Goal: Information Seeking & Learning: Learn about a topic

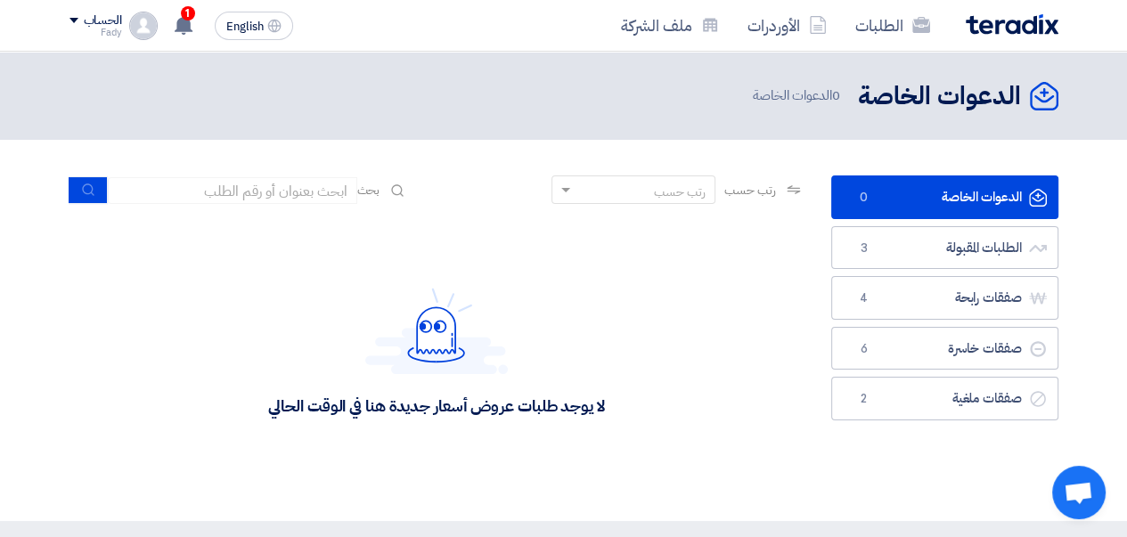
click at [183, 20] on use at bounding box center [184, 25] width 18 height 20
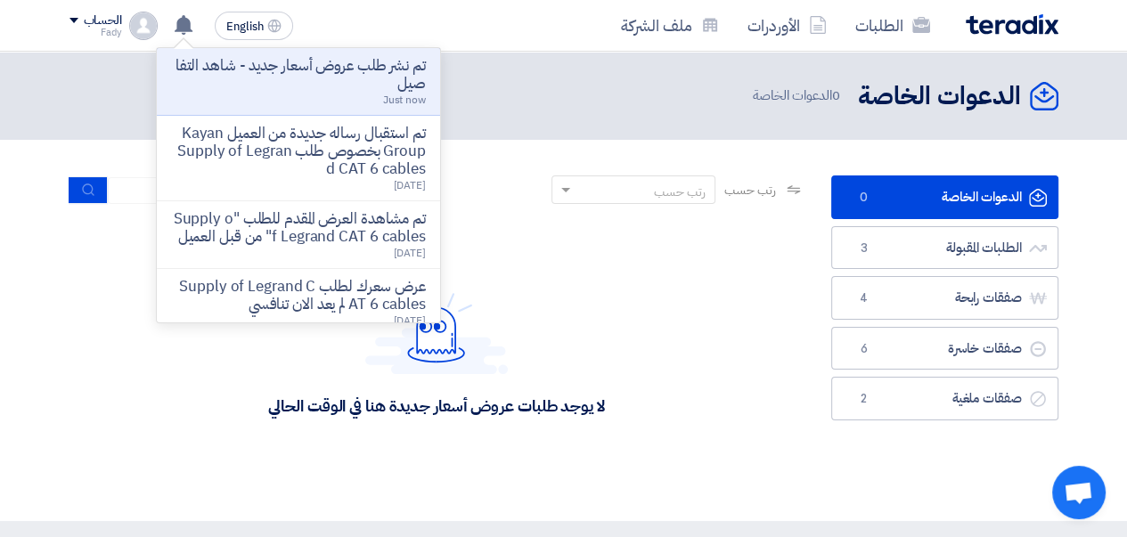
click at [290, 77] on p "تم نشر طلب عروض أسعار جديد - شاهد التفاصيل" at bounding box center [298, 75] width 255 height 36
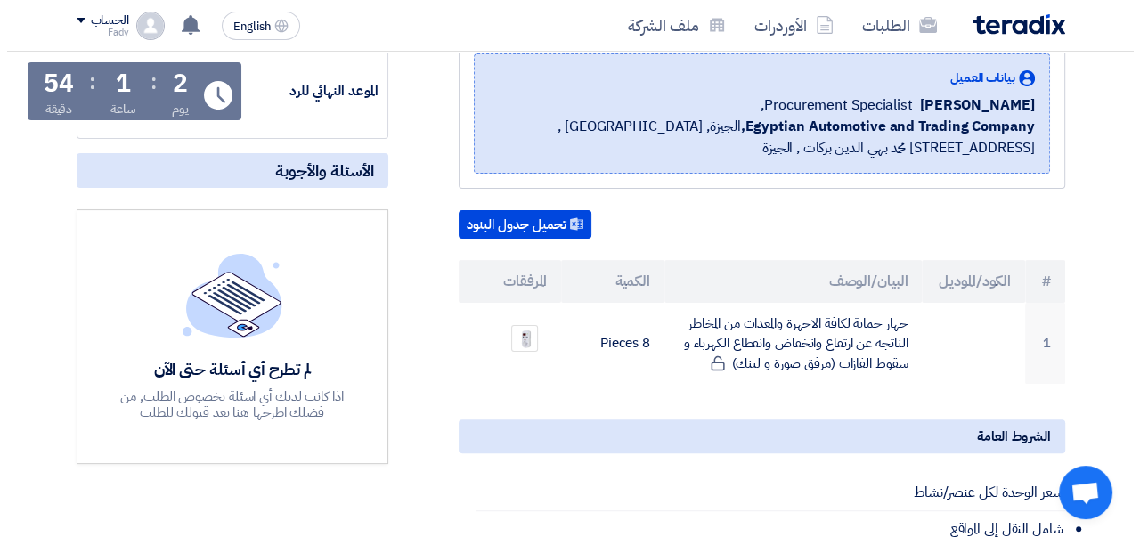
scroll to position [356, 0]
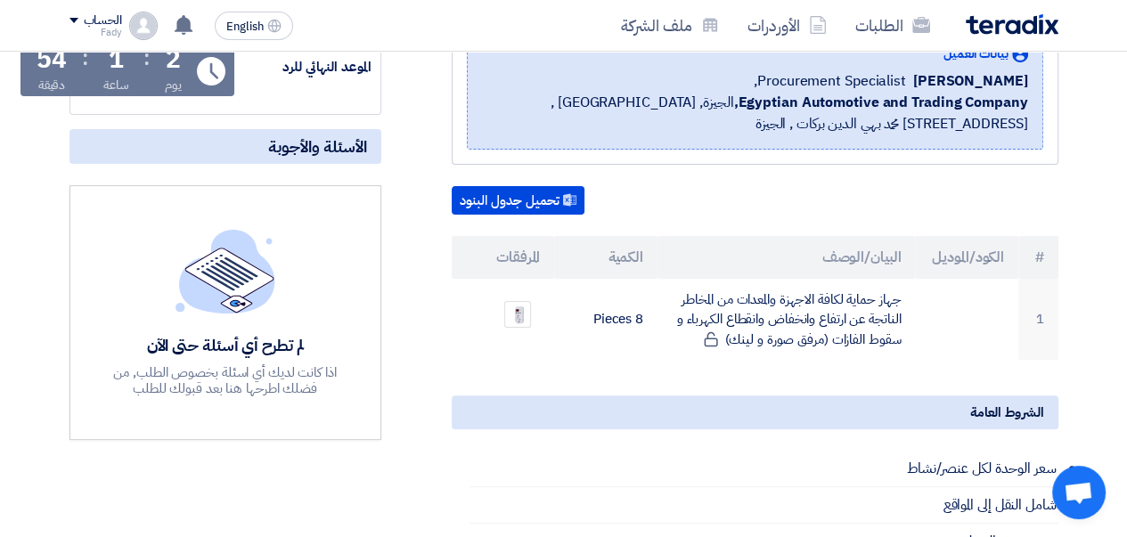
click at [522, 315] on img at bounding box center [517, 314] width 25 height 33
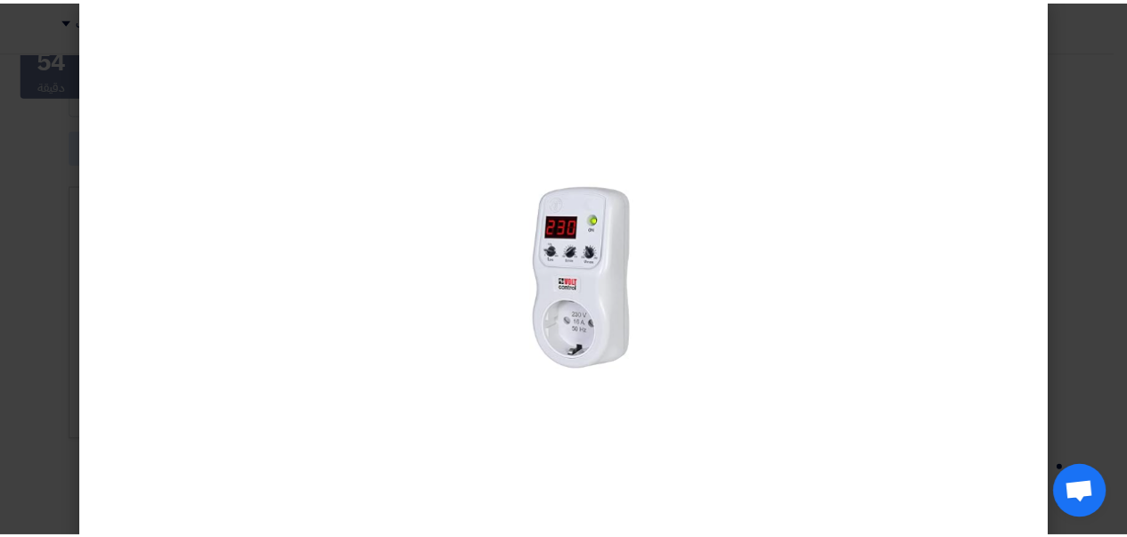
scroll to position [0, 0]
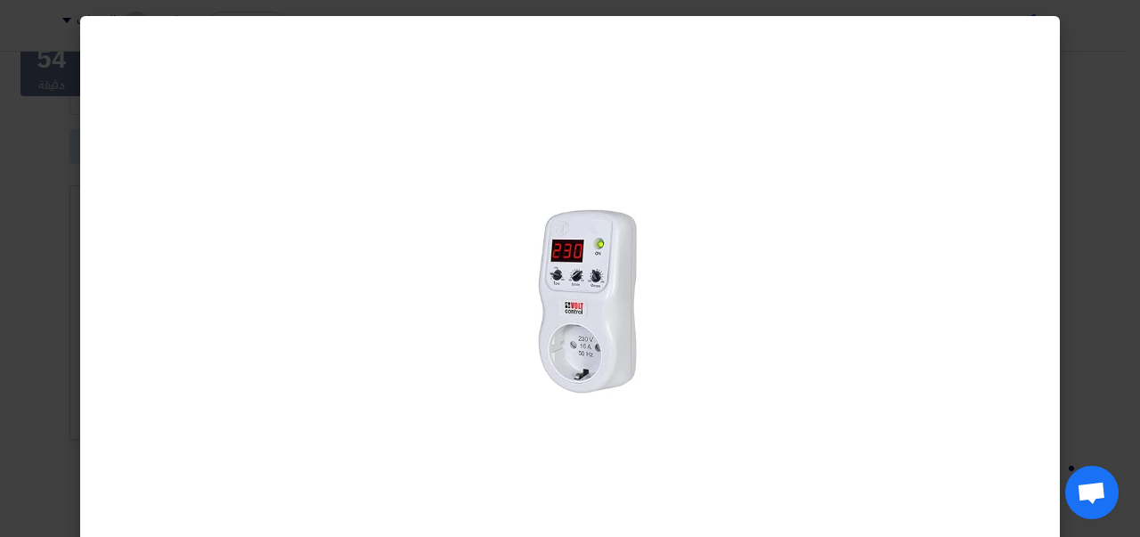
click at [1007, 118] on div at bounding box center [570, 299] width 980 height 566
click at [803, 146] on div at bounding box center [570, 299] width 980 height 566
click at [1057, 213] on div at bounding box center [570, 299] width 980 height 566
click at [727, 232] on div at bounding box center [570, 299] width 980 height 566
click at [884, 162] on div at bounding box center [570, 299] width 980 height 566
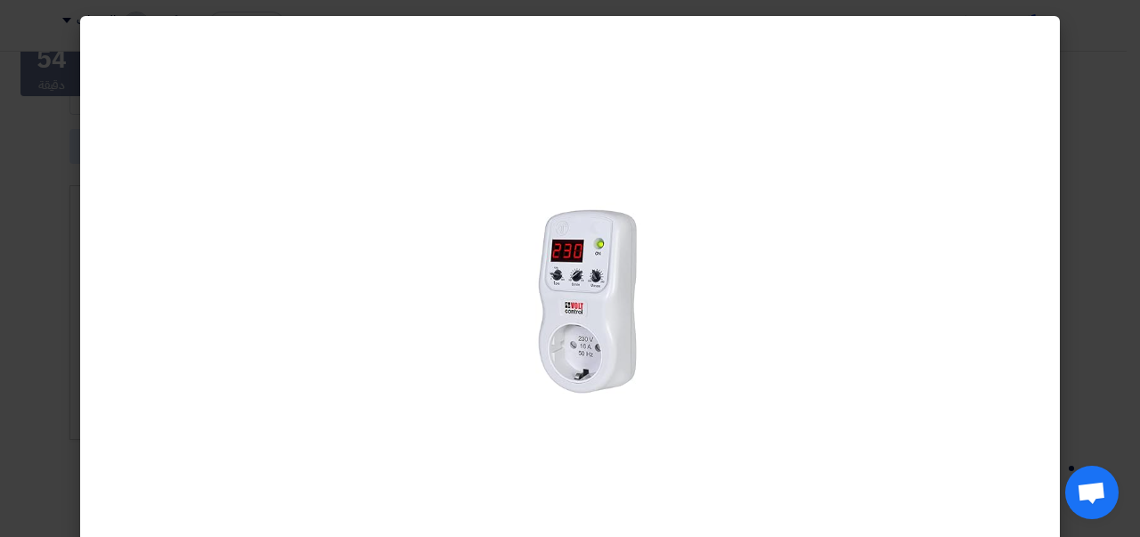
click at [883, 165] on div at bounding box center [570, 299] width 980 height 566
click at [1126, 211] on modal-container at bounding box center [570, 268] width 1140 height 537
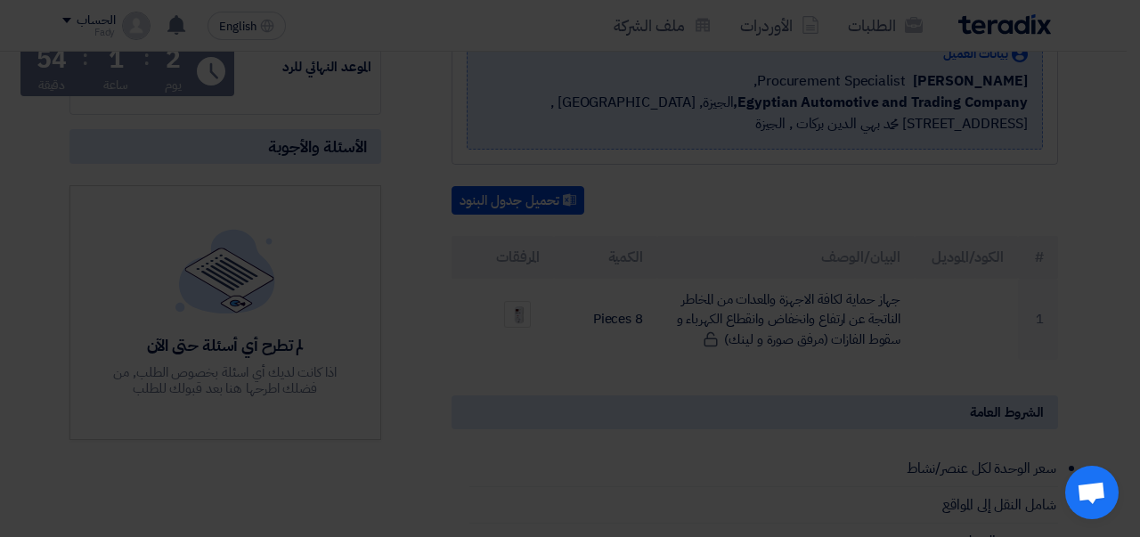
click at [1107, 222] on modal-container at bounding box center [570, 268] width 1140 height 537
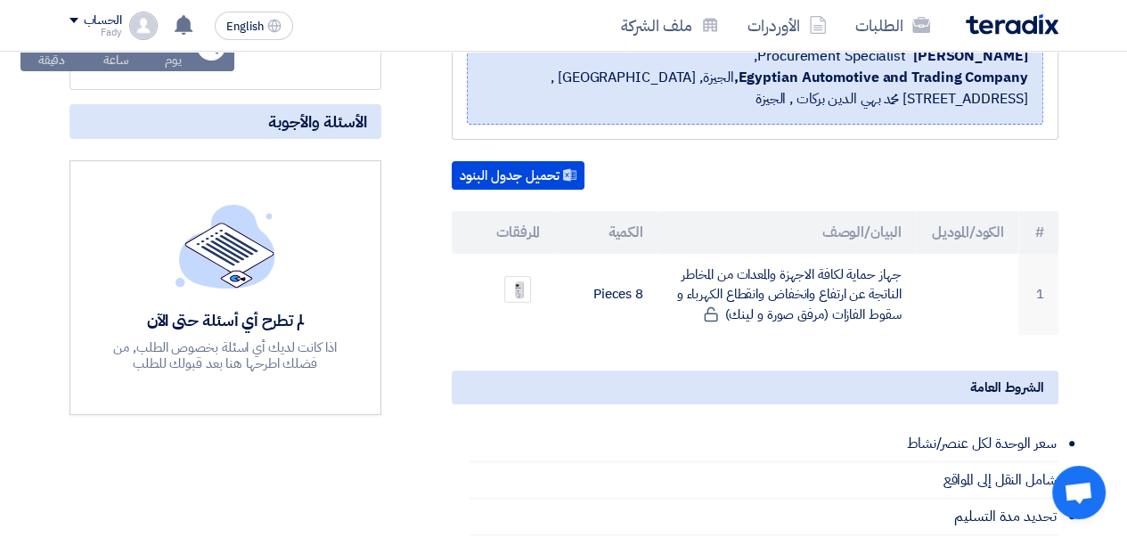
scroll to position [267, 0]
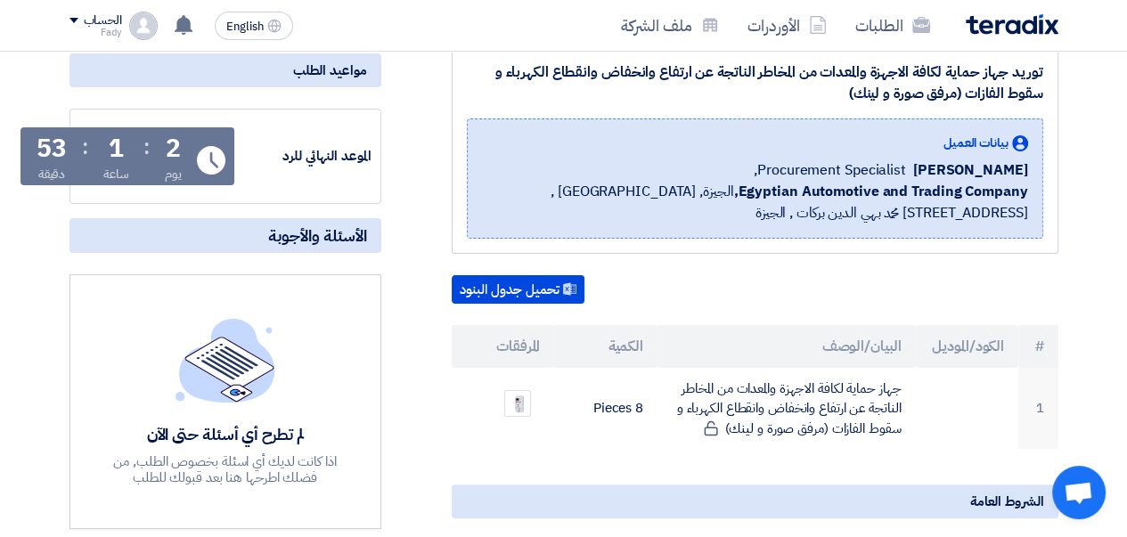
click at [765, 422] on td "جهاز حماية لكافة الاجهزة والمعدات من المخاطر الناتجة عن ارتفاع وانخفاض وانقطاع …" at bounding box center [785, 409] width 257 height 82
click at [505, 289] on button "تحميل جدول البنود" at bounding box center [518, 289] width 133 height 29
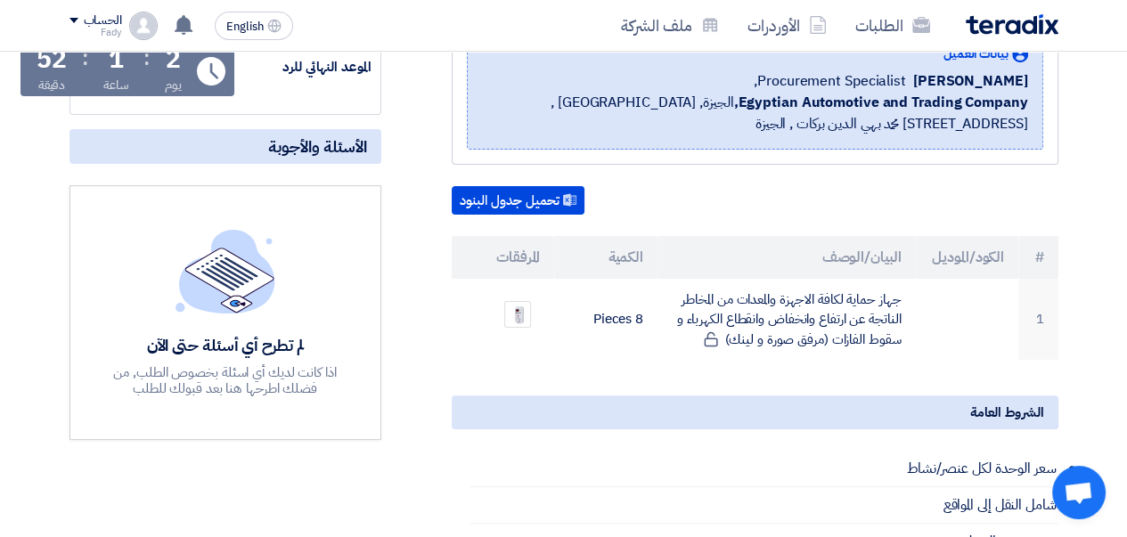
click at [522, 314] on img at bounding box center [517, 314] width 25 height 33
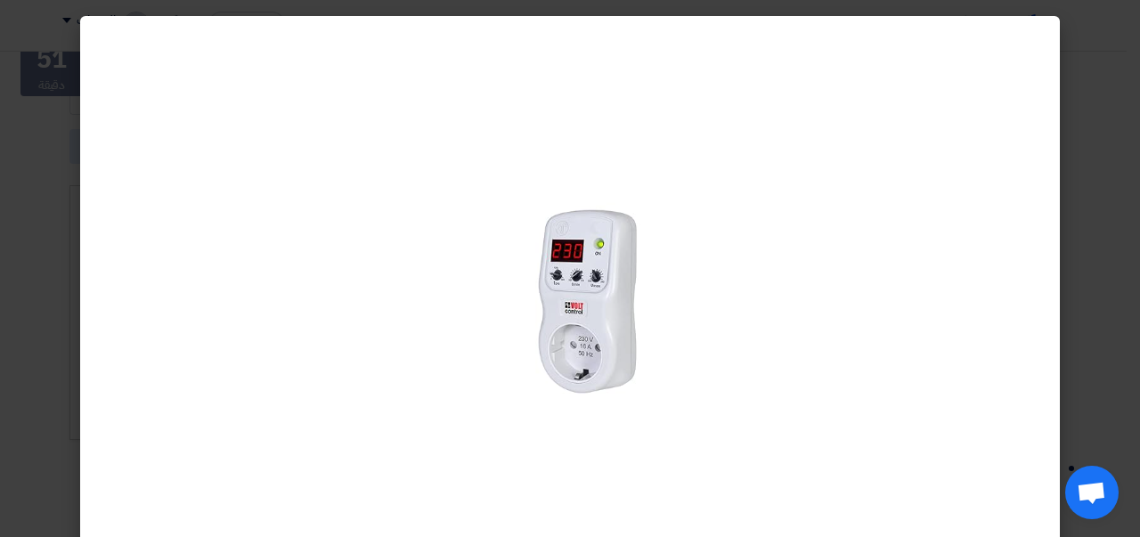
click at [900, 231] on div at bounding box center [570, 299] width 980 height 566
click at [1092, 147] on modal-container at bounding box center [570, 268] width 1140 height 537
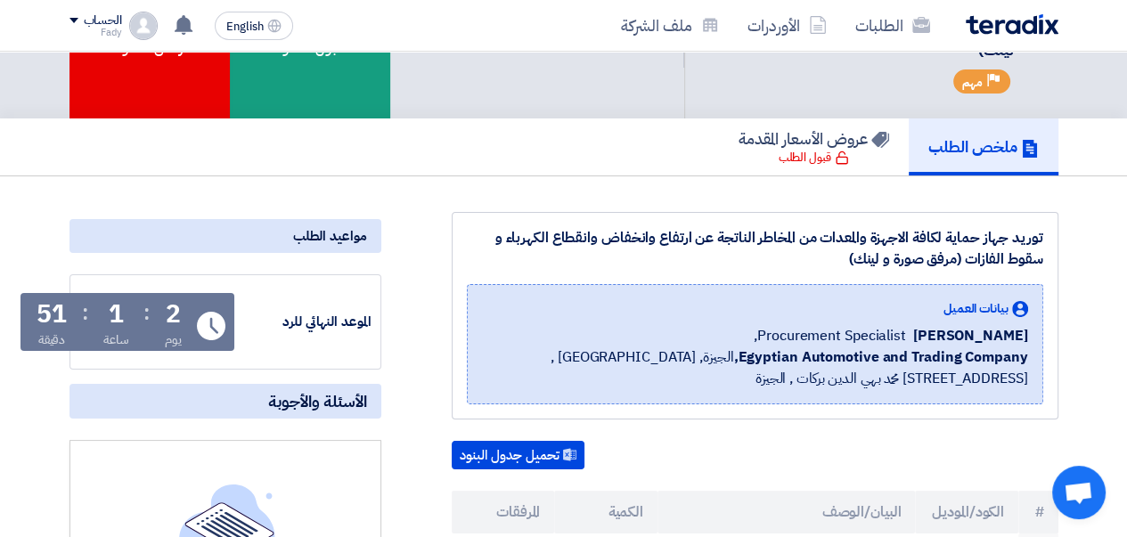
scroll to position [0, 0]
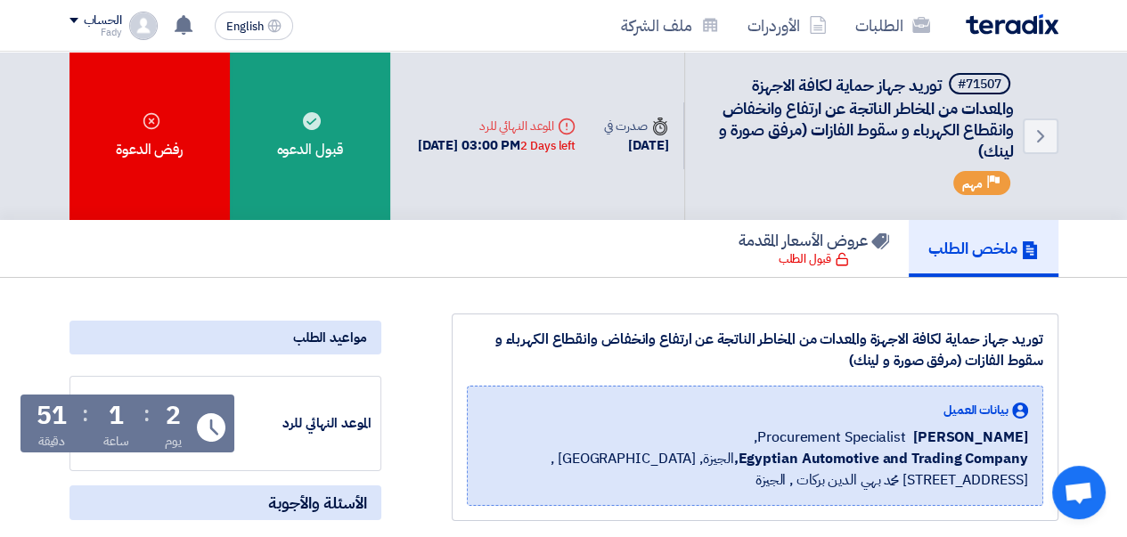
click at [303, 118] on use at bounding box center [312, 121] width 18 height 18
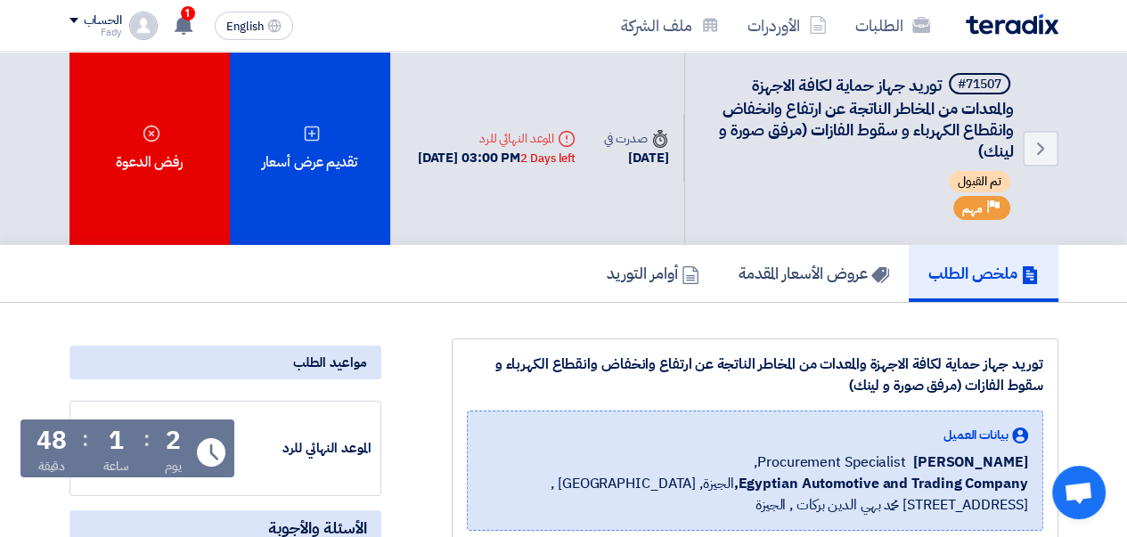
click at [182, 26] on use at bounding box center [184, 25] width 18 height 20
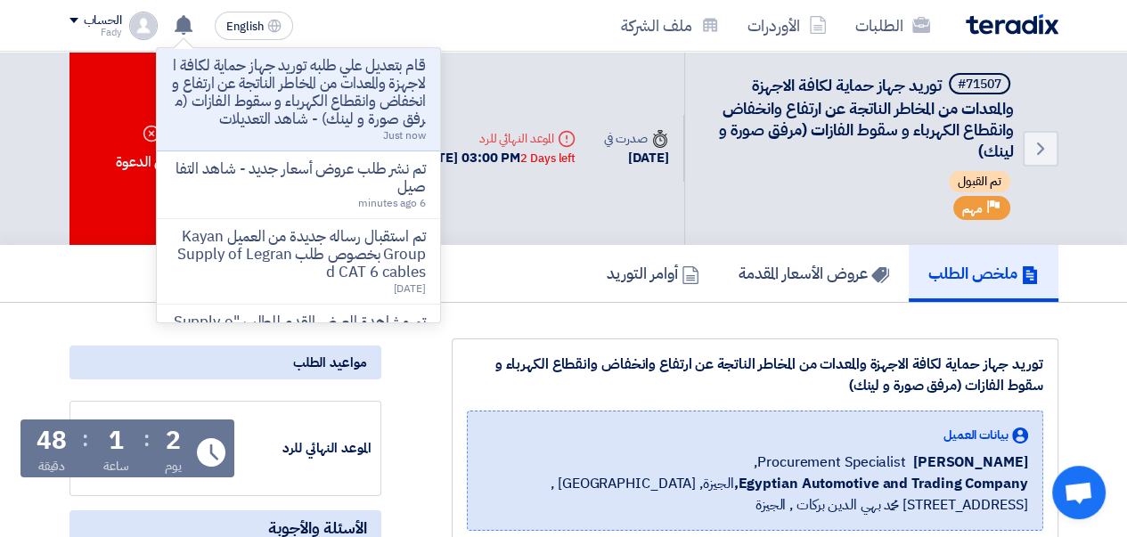
click at [340, 113] on p "قام بتعديل علي طلبه توريد جهاز حماية لكافة الاجهزة والمعدات من المخاطر الناتجة …" at bounding box center [298, 92] width 255 height 71
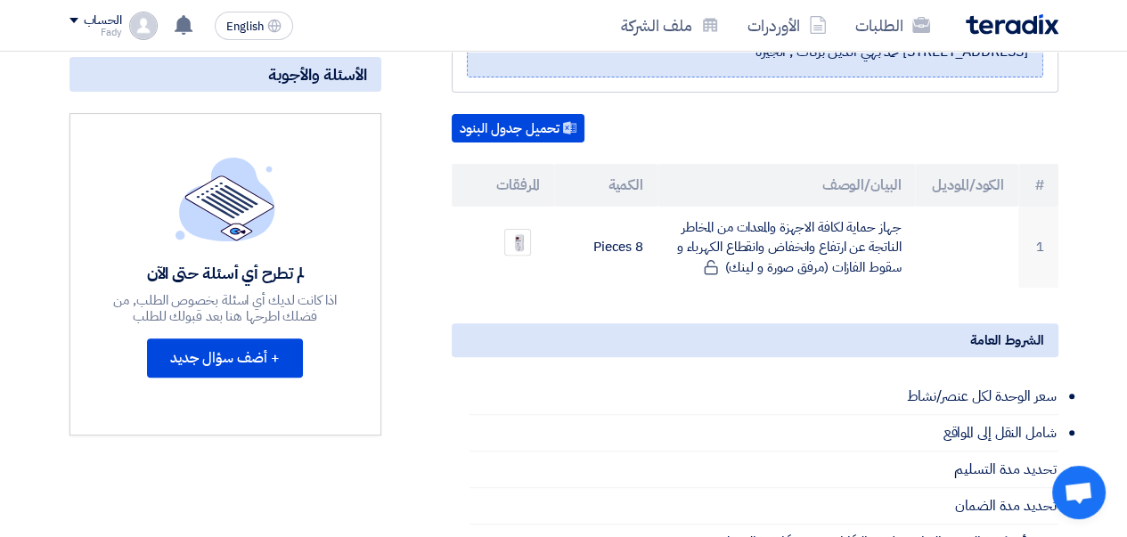
scroll to position [534, 0]
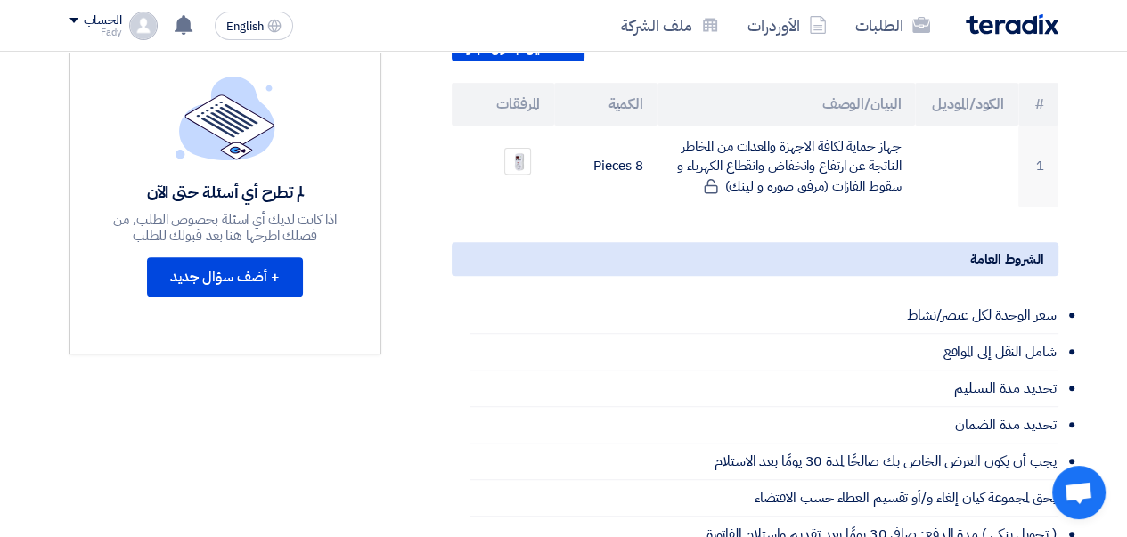
click at [823, 167] on td "جهاز حماية لكافة الاجهزة والمعدات من المخاطر الناتجة عن ارتفاع وانخفاض وانقطاع …" at bounding box center [785, 167] width 257 height 82
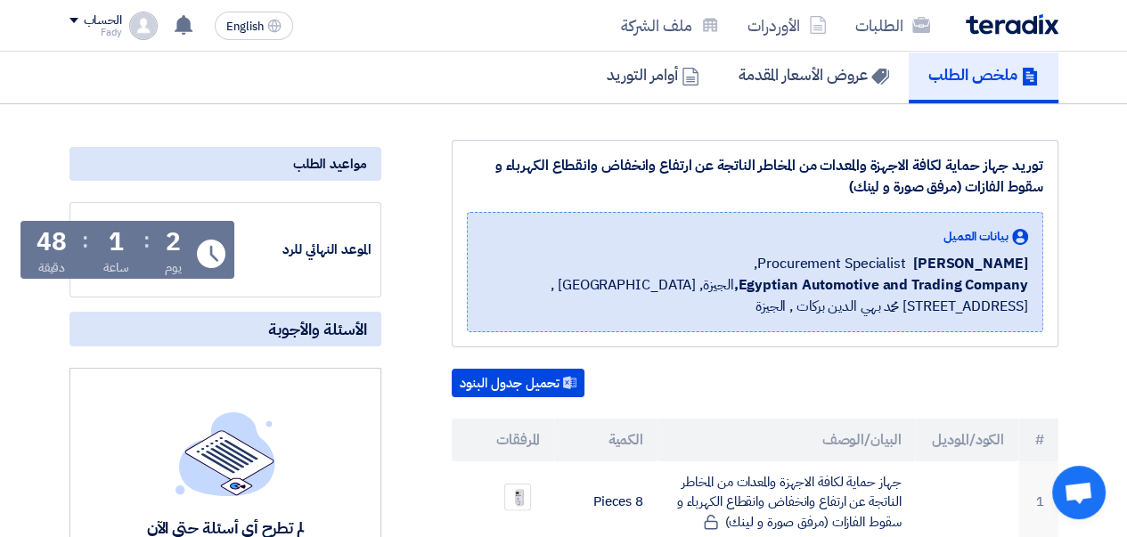
scroll to position [0, 0]
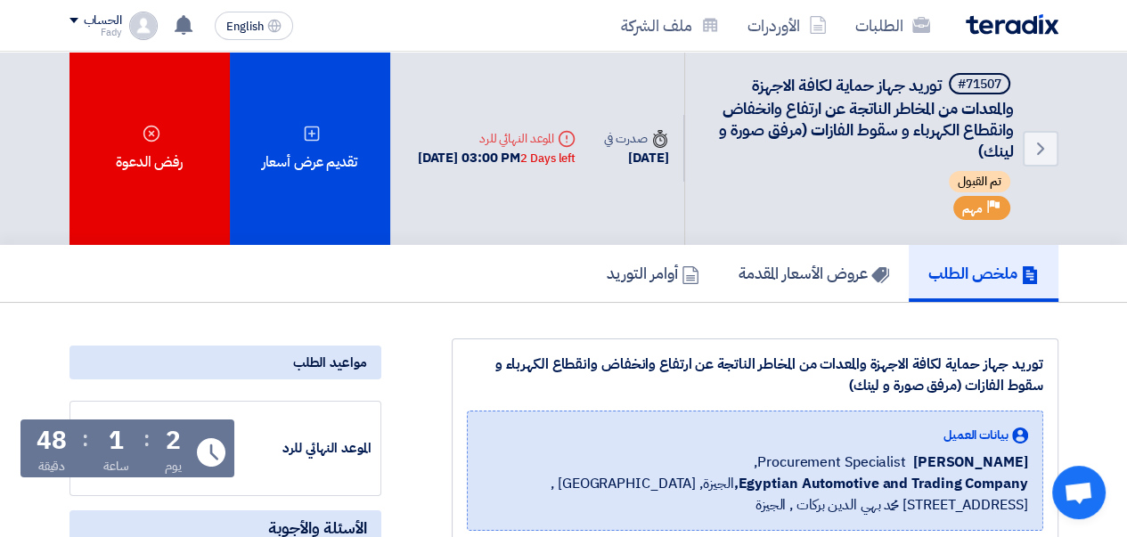
click at [876, 93] on span "توريد جهاز حماية لكافة الاجهزة والمعدات من المخاطر الناتجة عن ارتفاع وانخفاض وا…" at bounding box center [866, 118] width 295 height 90
click at [180, 26] on use at bounding box center [184, 25] width 18 height 20
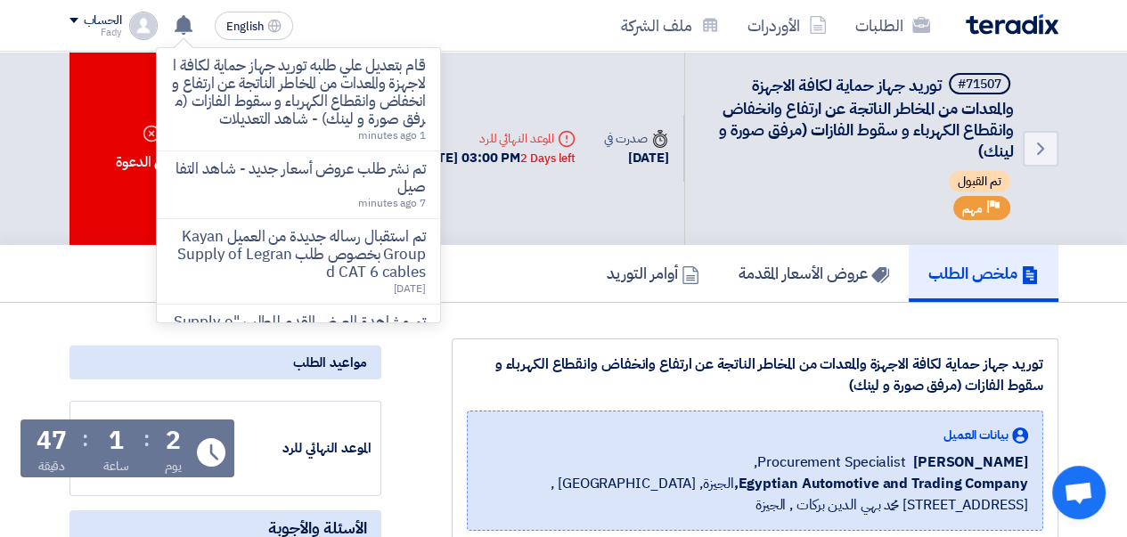
click at [273, 115] on p "قام بتعديل علي طلبه توريد جهاز حماية لكافة الاجهزة والمعدات من المخاطر الناتجة …" at bounding box center [298, 92] width 255 height 71
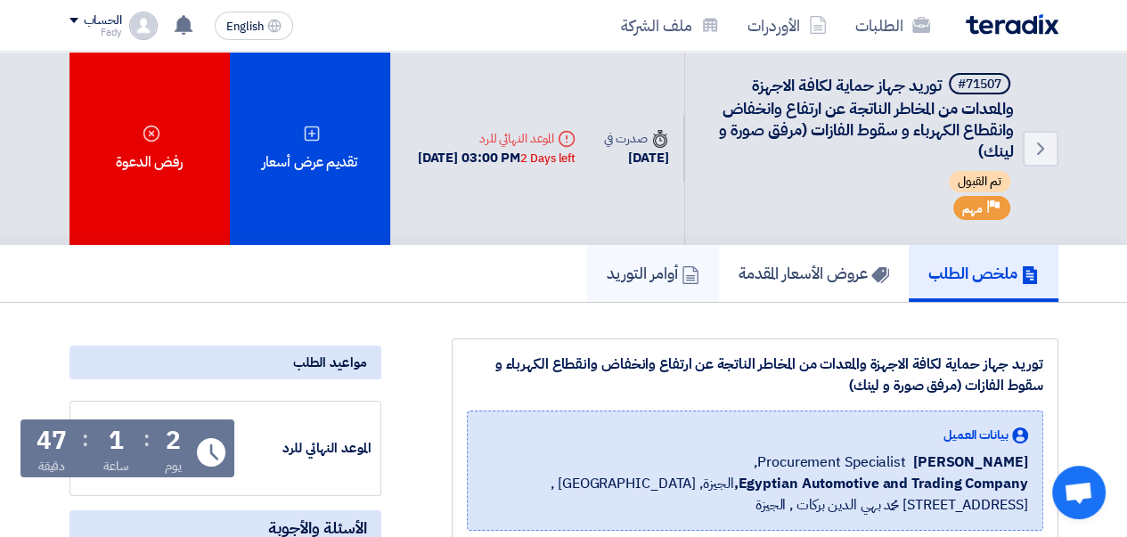
click at [607, 282] on h5 "أوامر التوريد" at bounding box center [653, 273] width 93 height 20
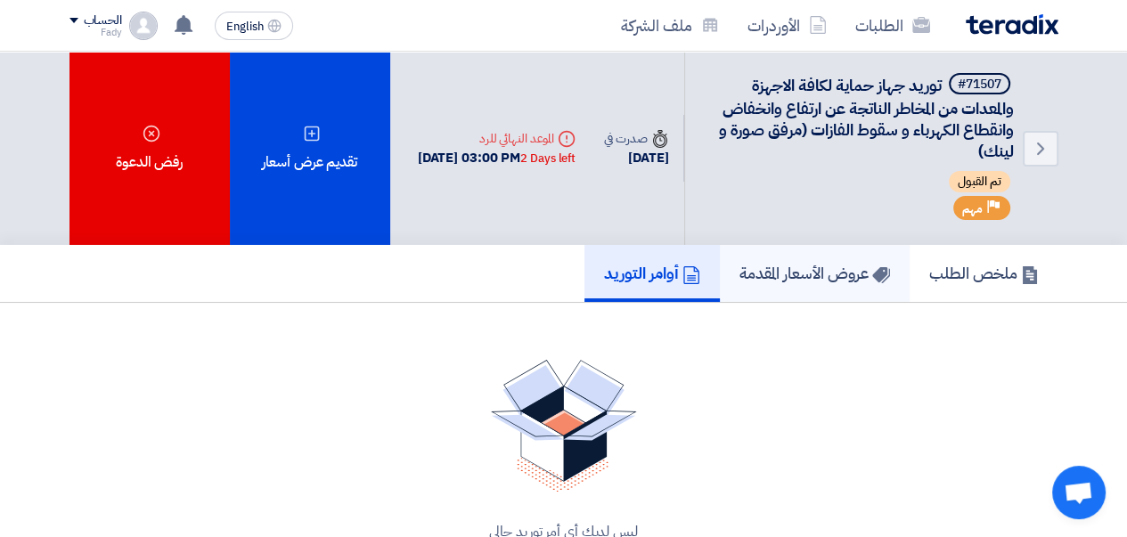
click at [766, 275] on h5 "عروض الأسعار المقدمة" at bounding box center [814, 273] width 151 height 20
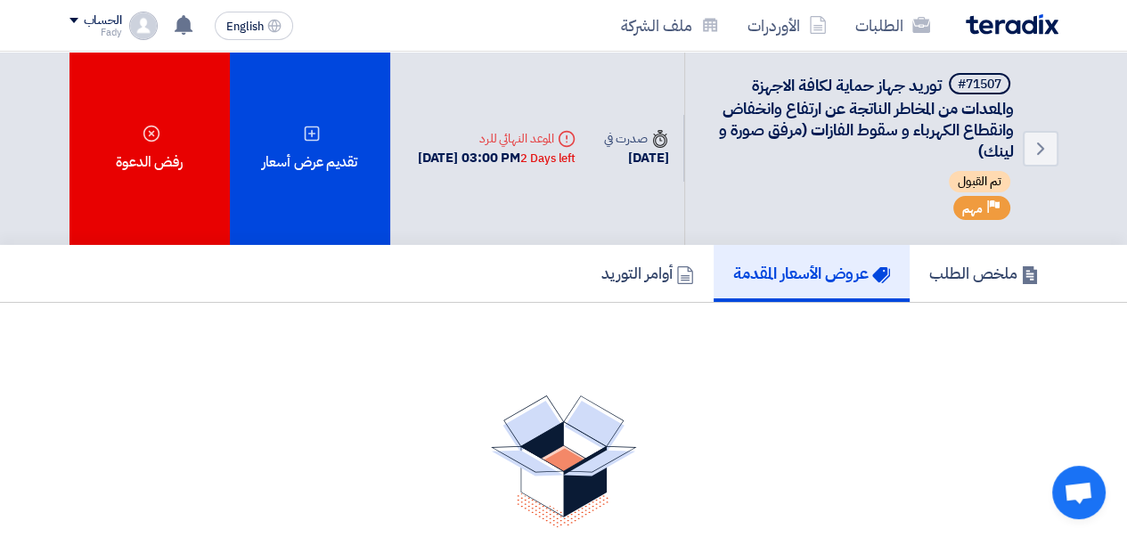
scroll to position [178, 0]
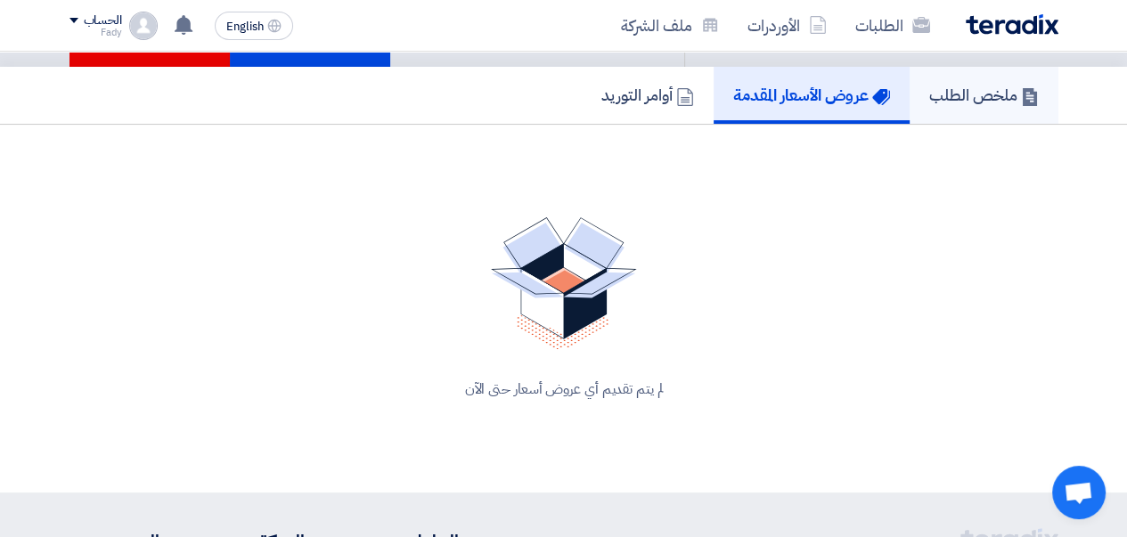
click at [975, 99] on h5 "ملخص الطلب" at bounding box center [984, 95] width 110 height 20
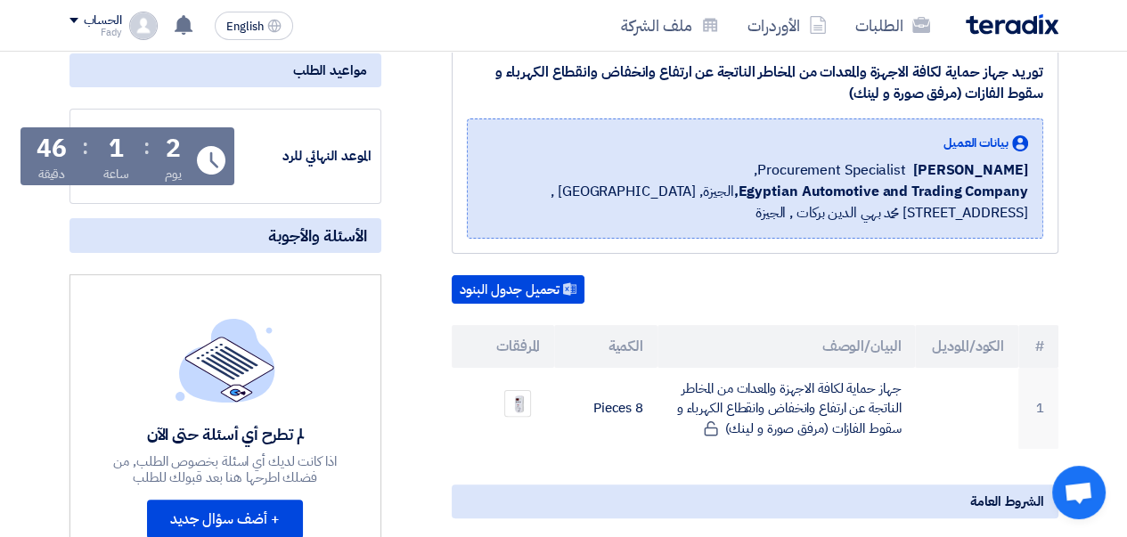
scroll to position [356, 0]
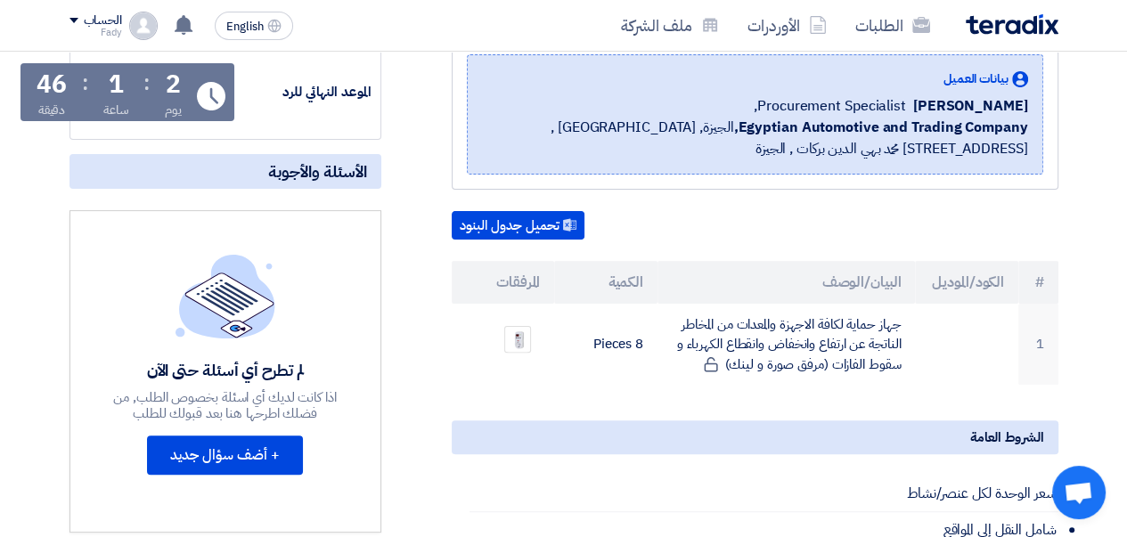
click at [832, 338] on td "جهاز حماية لكافة الاجهزة والمعدات من المخاطر الناتجة عن ارتفاع وانخفاض وانقطاع …" at bounding box center [785, 345] width 257 height 82
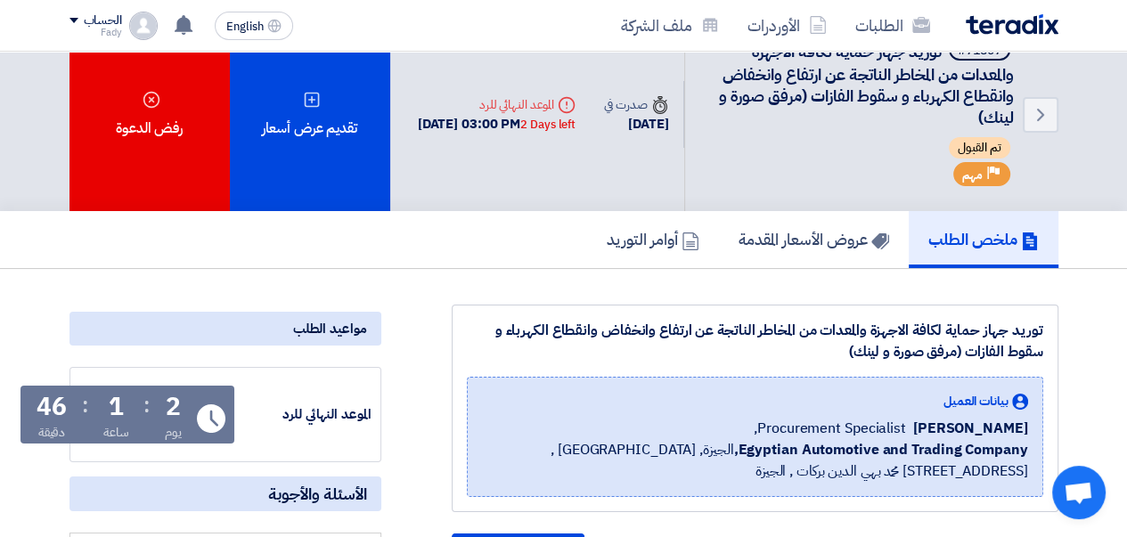
scroll to position [0, 0]
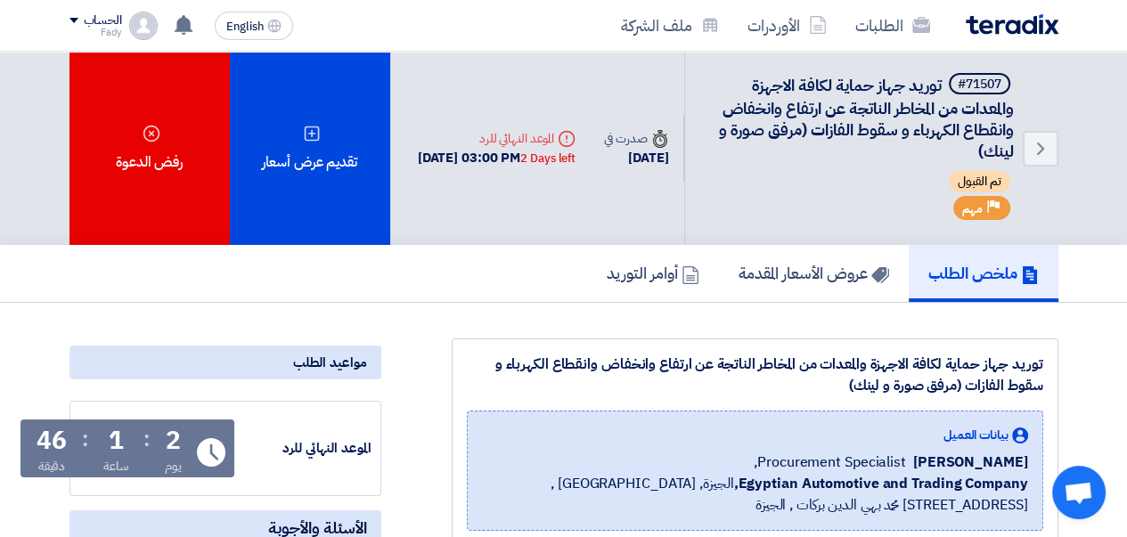
click at [969, 151] on span "توريد جهاز حماية لكافة الاجهزة والمعدات من المخاطر الناتجة عن ارتفاع وانخفاض وا…" at bounding box center [866, 118] width 295 height 90
click at [895, 92] on span "توريد جهاز حماية لكافة الاجهزة والمعدات من المخاطر الناتجة عن ارتفاع وانخفاض وا…" at bounding box center [866, 118] width 295 height 90
click at [1043, 148] on use at bounding box center [1040, 149] width 7 height 12
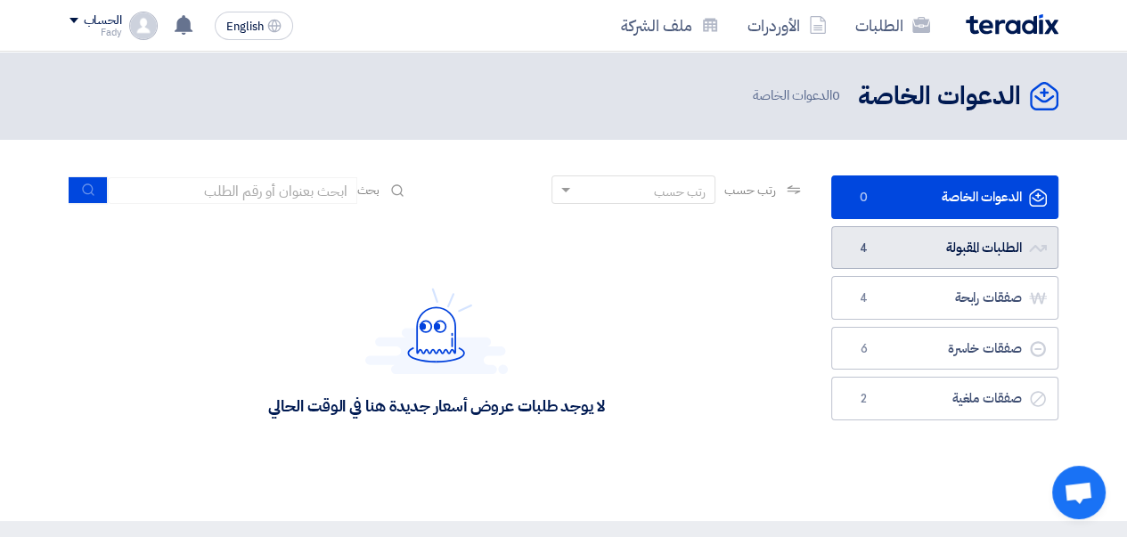
click at [930, 253] on link "الطلبات المقبولة الطلبات المقبولة 4" at bounding box center [944, 248] width 227 height 44
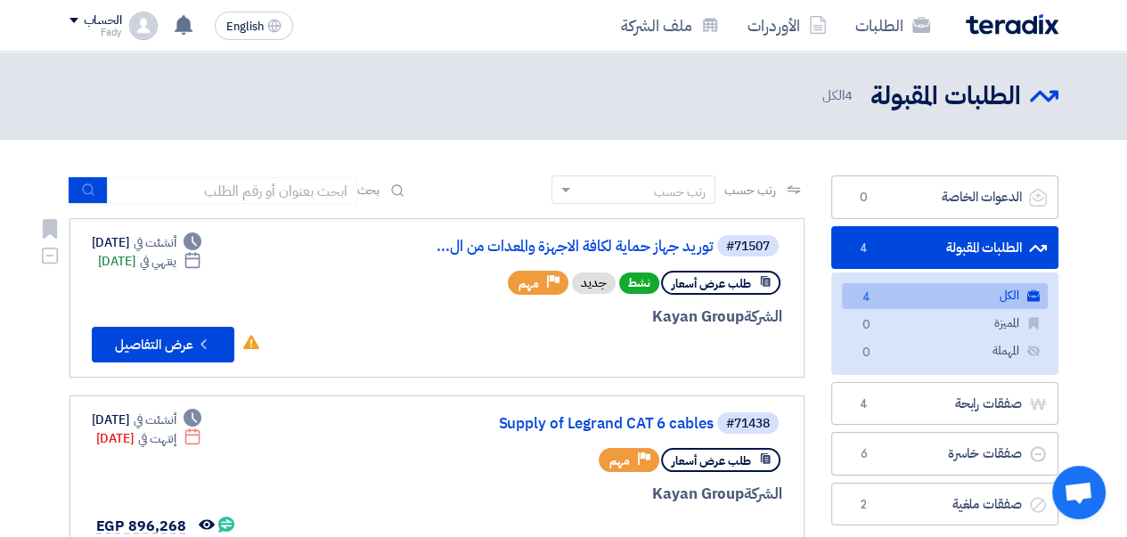
click at [584, 246] on link "توريد جهاز حماية لكافة الاجهزة والمعدات من ال..." at bounding box center [535, 247] width 356 height 16
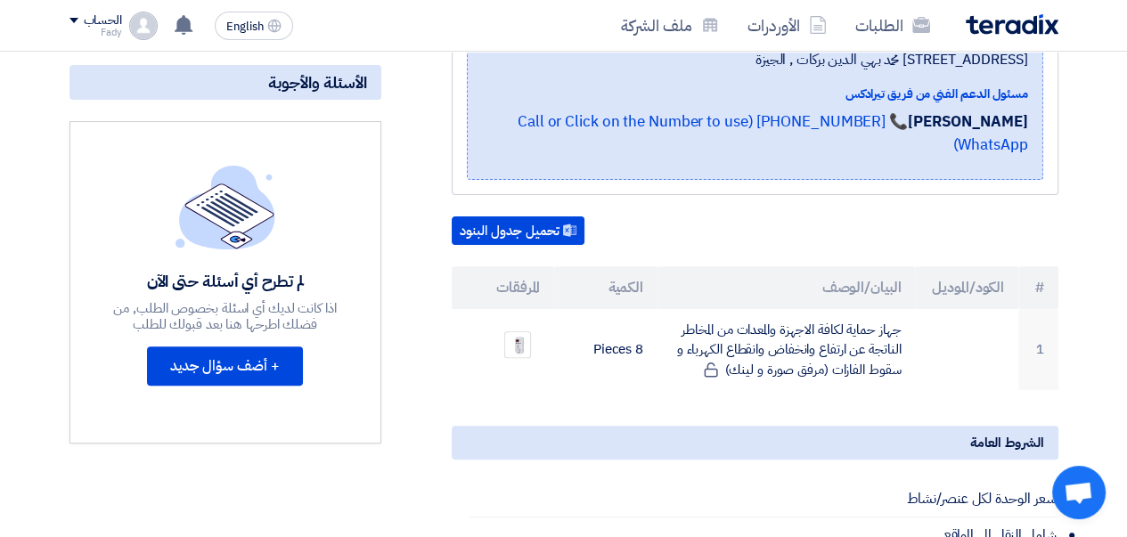
scroll to position [534, 0]
